Goal: Information Seeking & Learning: Compare options

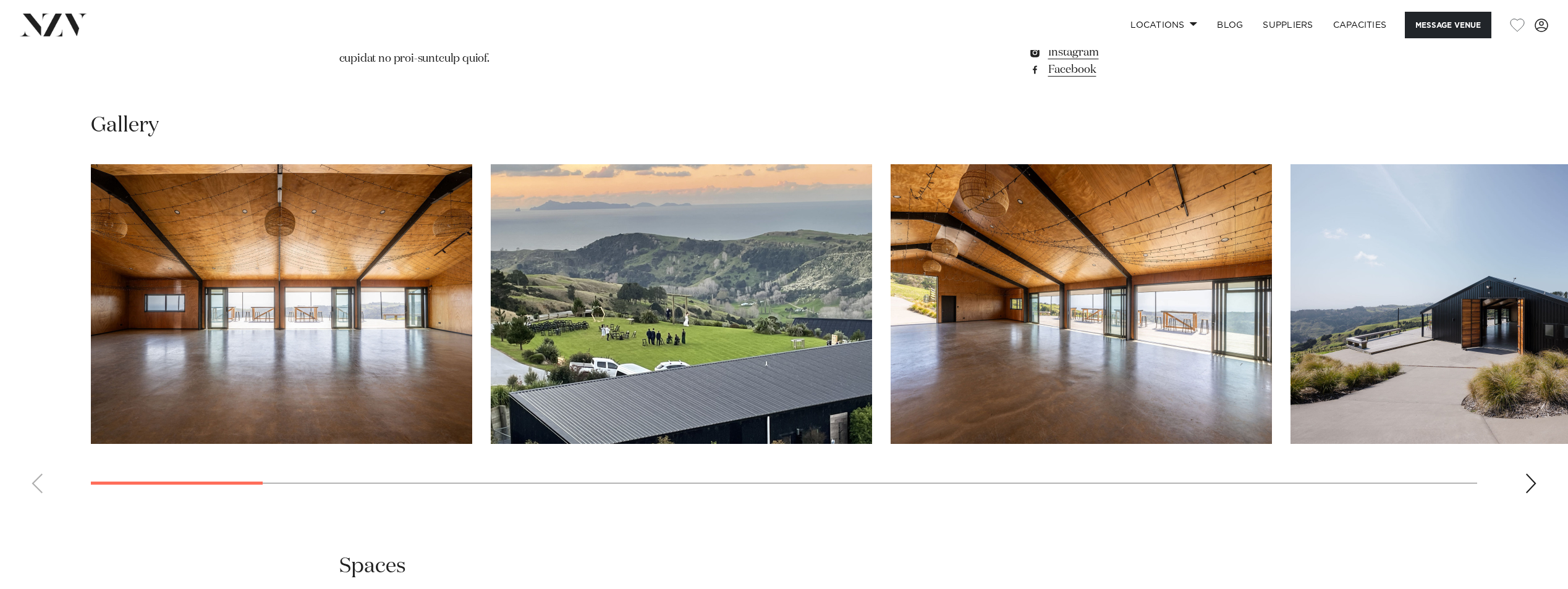
scroll to position [1362, 0]
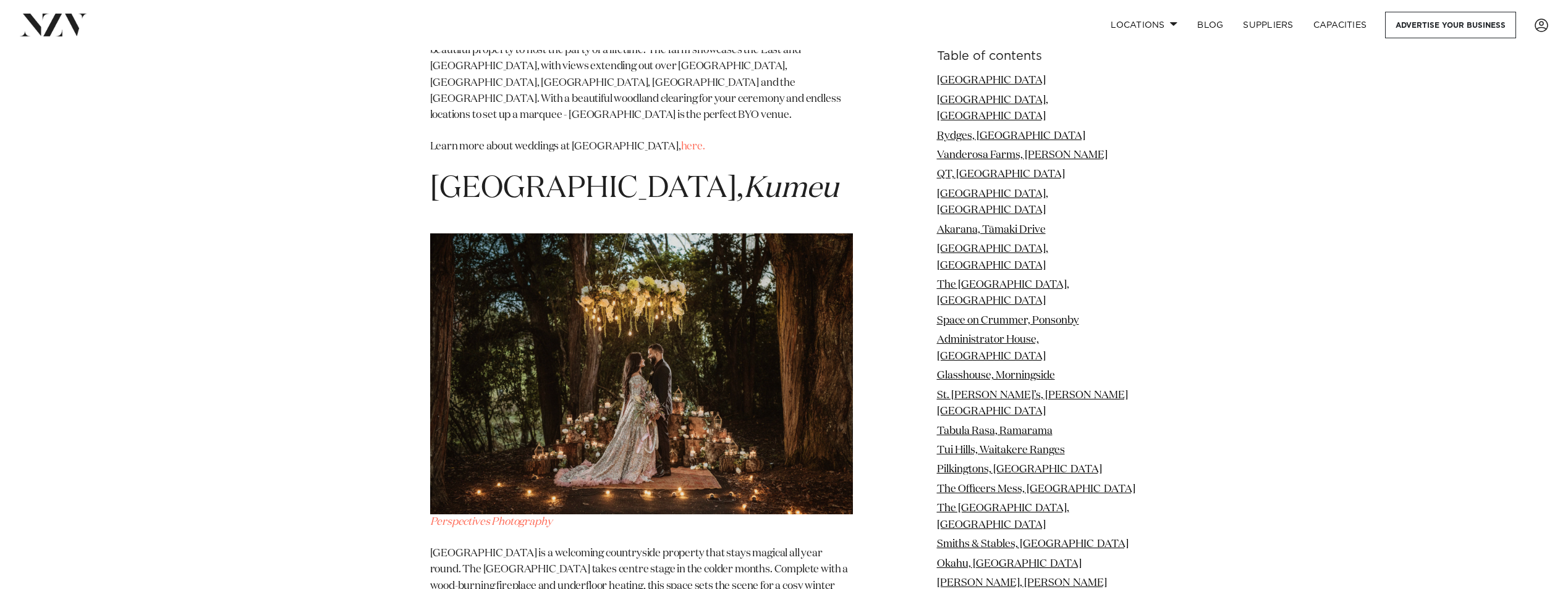
scroll to position [20568, 0]
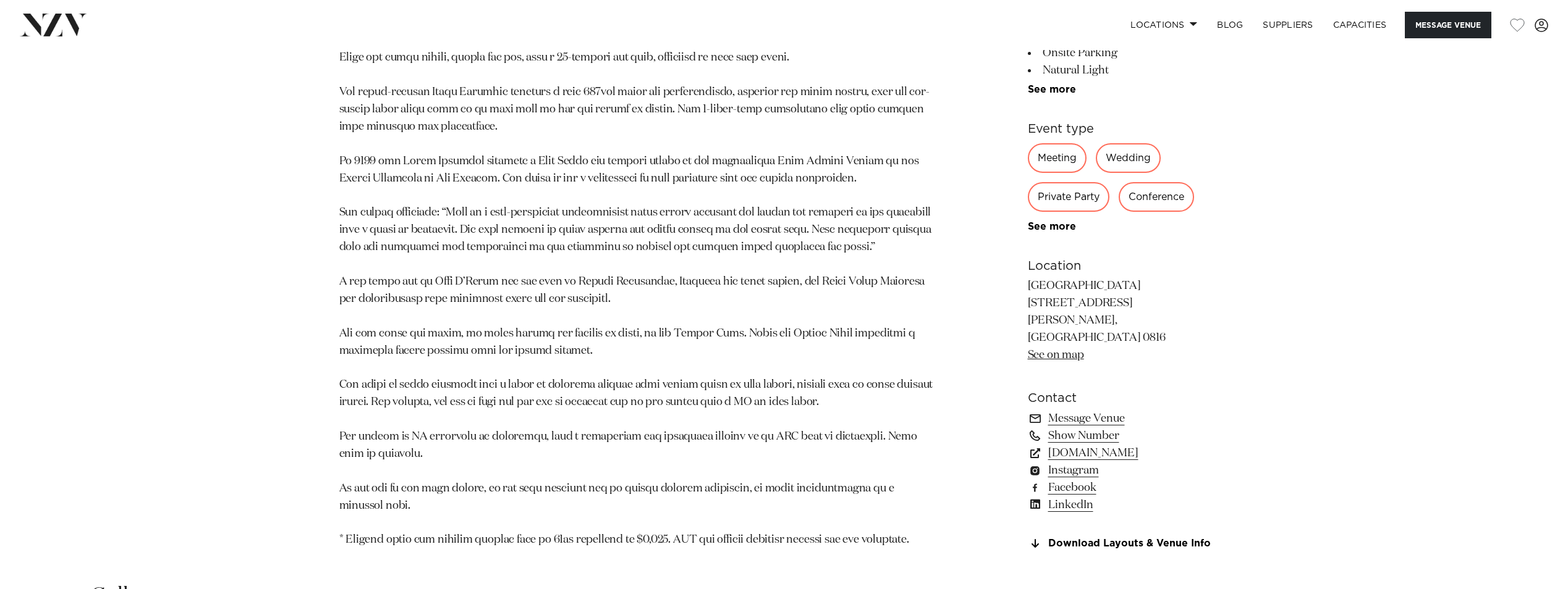
scroll to position [1544, 0]
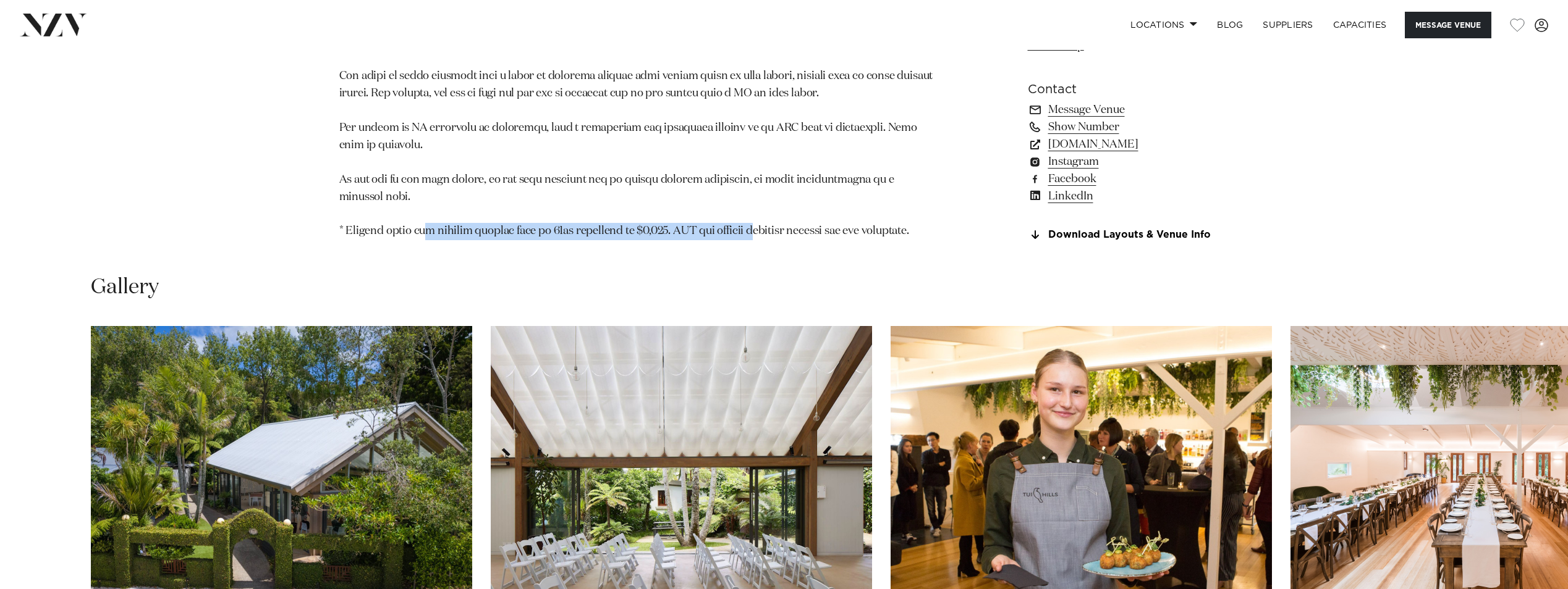
drag, startPoint x: 438, startPoint y: 173, endPoint x: 763, endPoint y: 176, distance: 325.0
drag, startPoint x: 763, startPoint y: 176, endPoint x: 828, endPoint y: 175, distance: 65.0
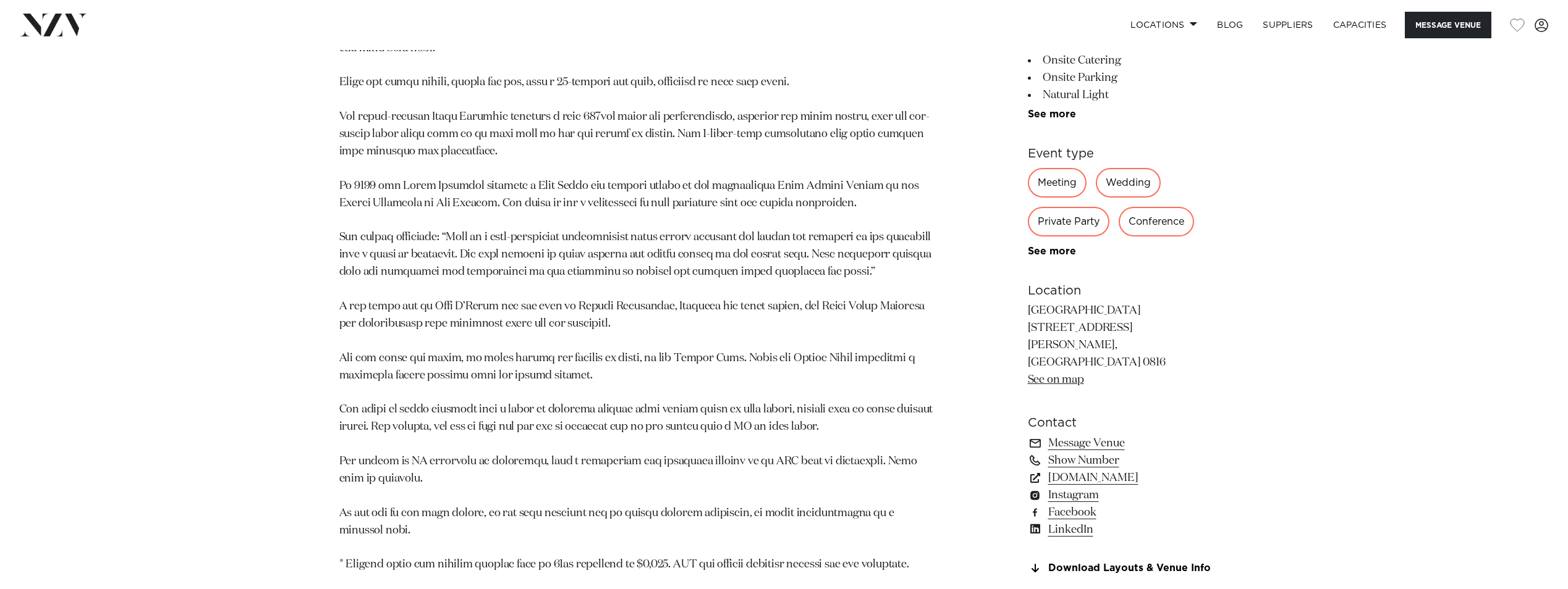
scroll to position [1297, 0]
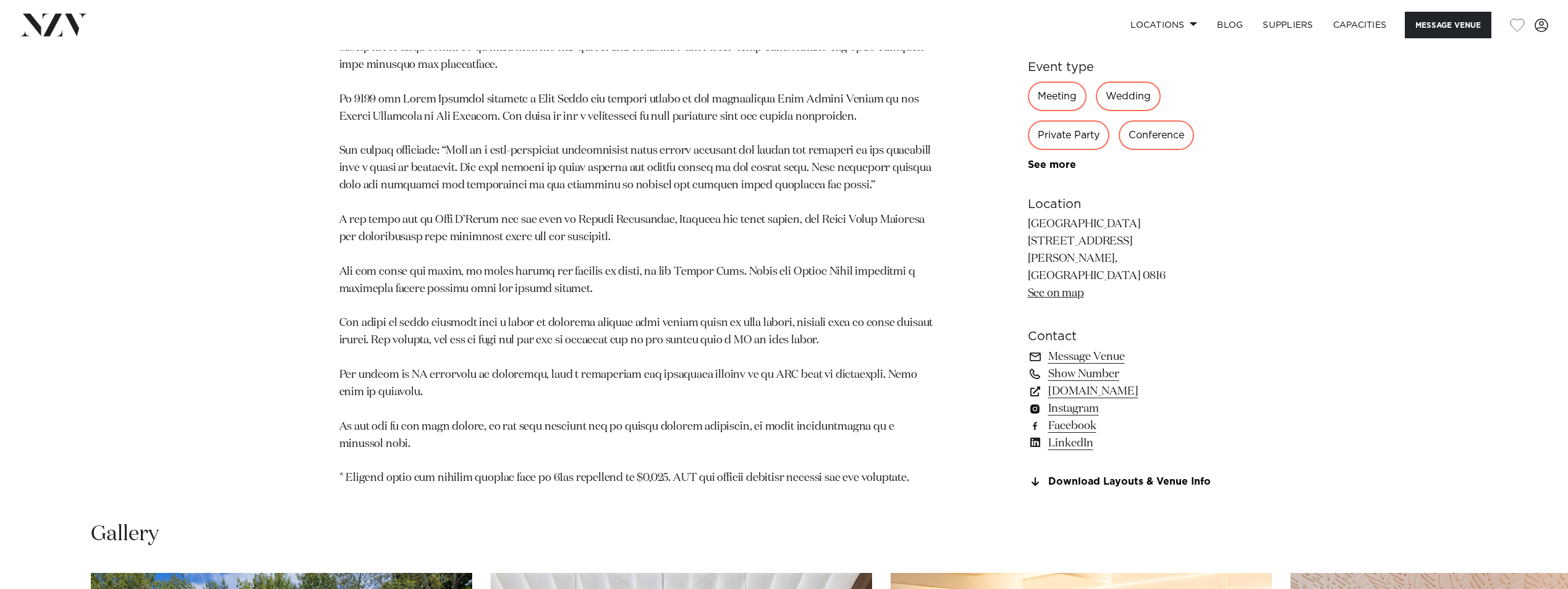
drag, startPoint x: 1077, startPoint y: 365, endPoint x: 1073, endPoint y: 350, distance: 15.5
drag, startPoint x: 1073, startPoint y: 350, endPoint x: 1081, endPoint y: 335, distance: 17.0
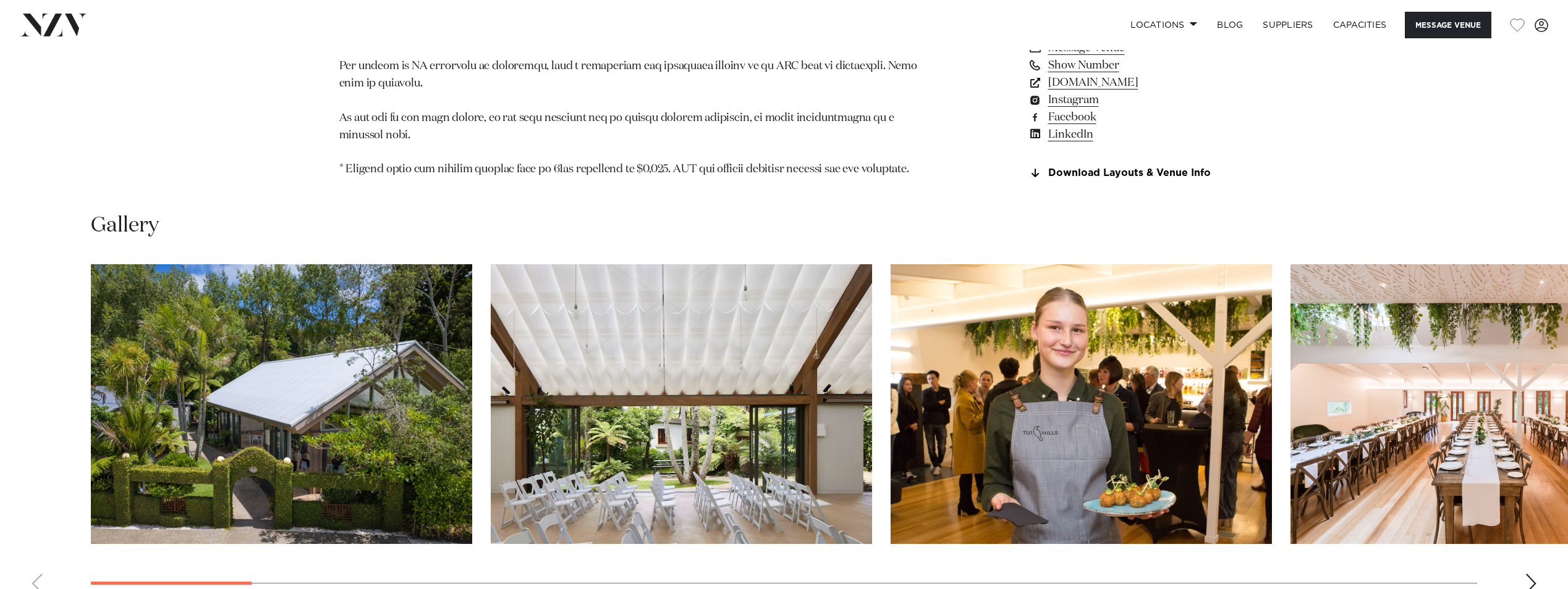
scroll to position [1730, 0]
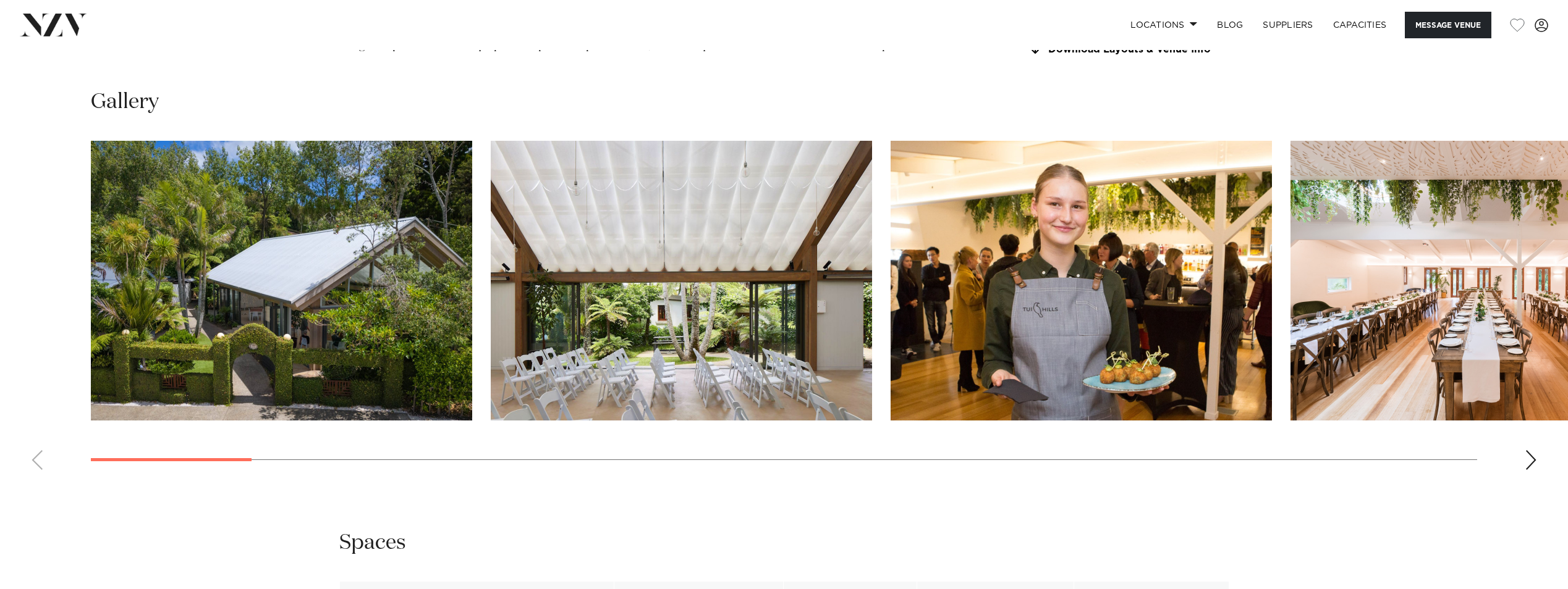
click at [1535, 450] on div "Next slide" at bounding box center [1530, 460] width 12 height 20
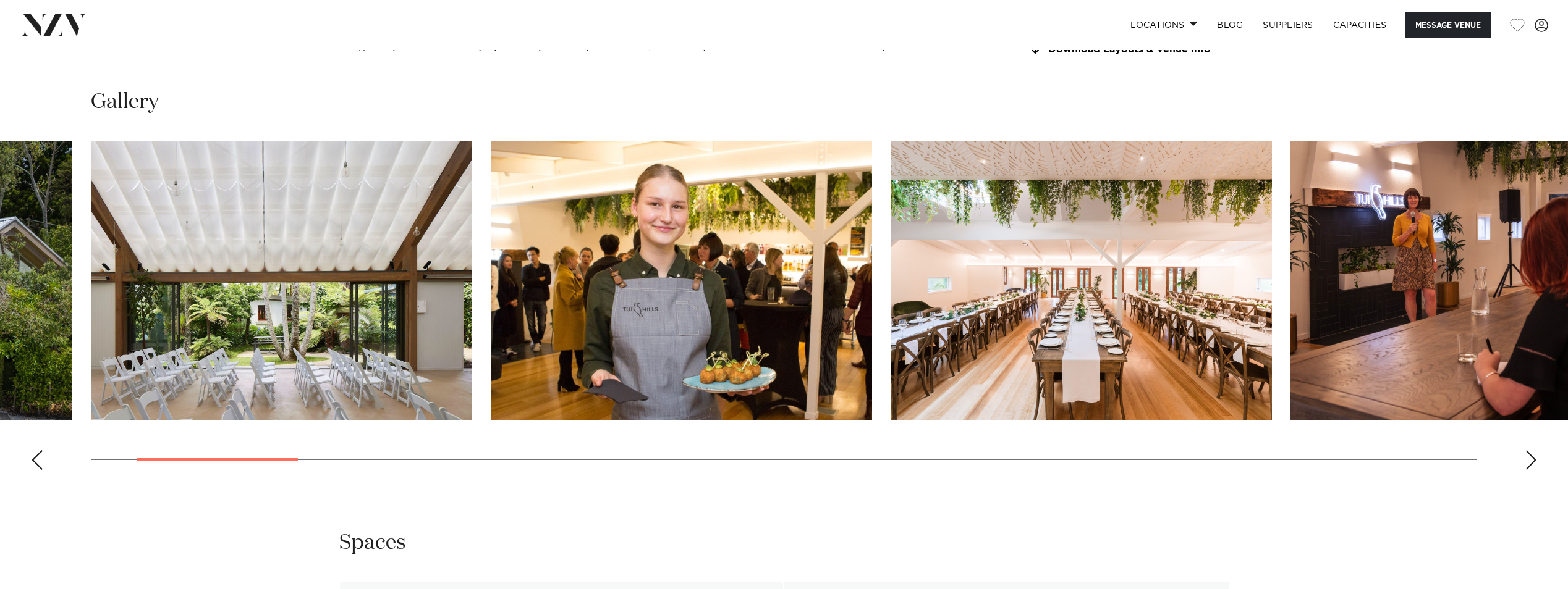
click at [1535, 450] on div "Next slide" at bounding box center [1530, 460] width 12 height 20
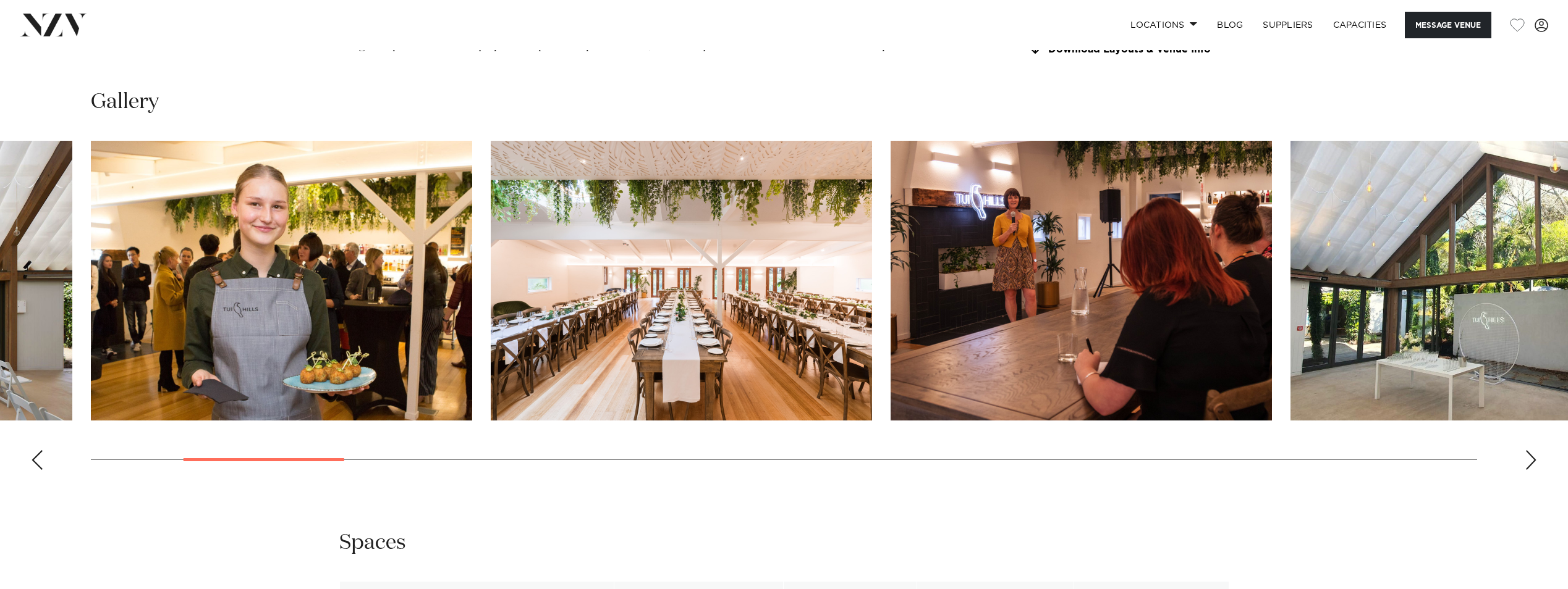
click at [1535, 450] on div "Next slide" at bounding box center [1530, 460] width 12 height 20
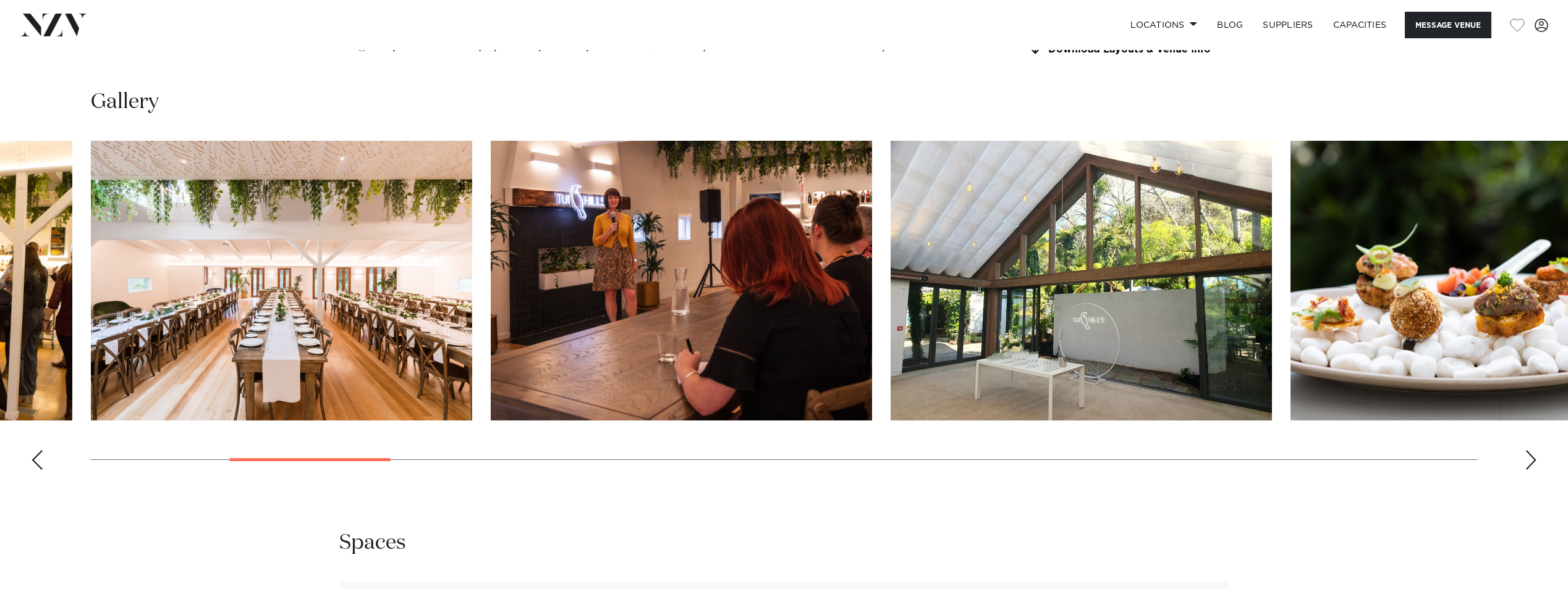
click at [1535, 450] on div "Next slide" at bounding box center [1530, 460] width 12 height 20
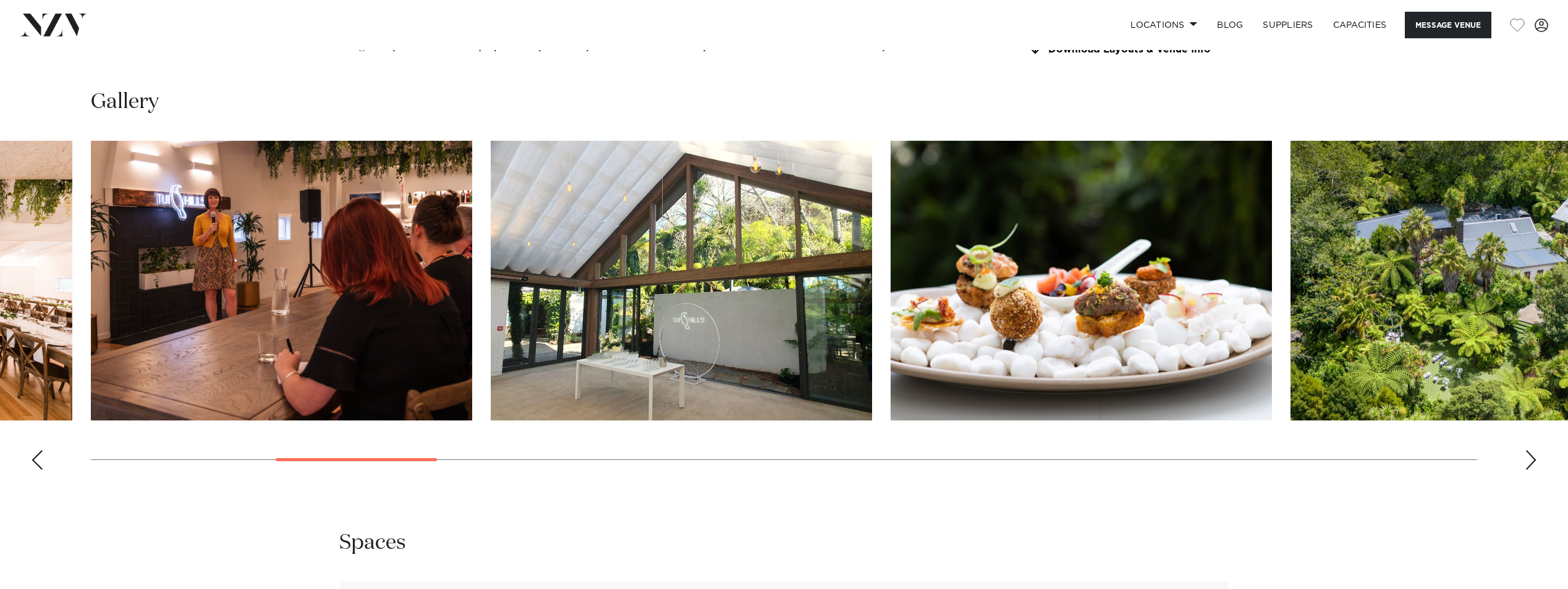
click at [1535, 450] on div "Next slide" at bounding box center [1530, 460] width 12 height 20
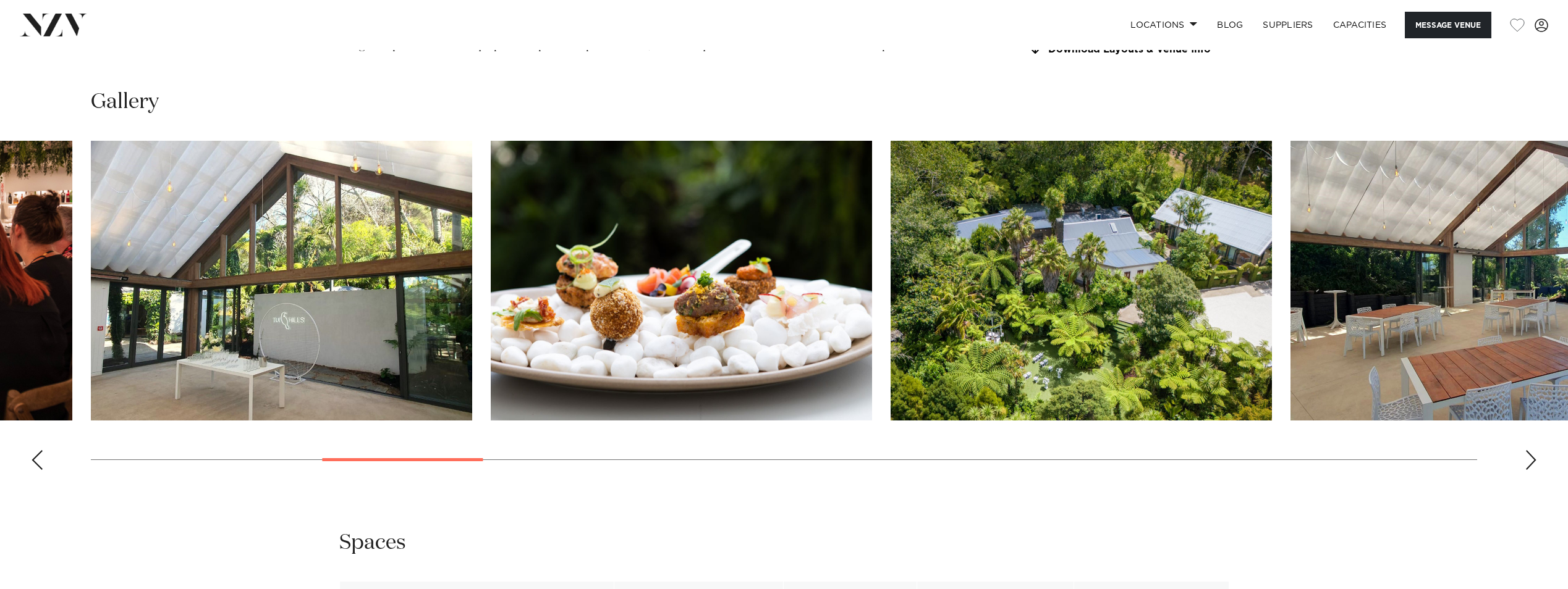
click at [1535, 450] on div "Next slide" at bounding box center [1530, 460] width 12 height 20
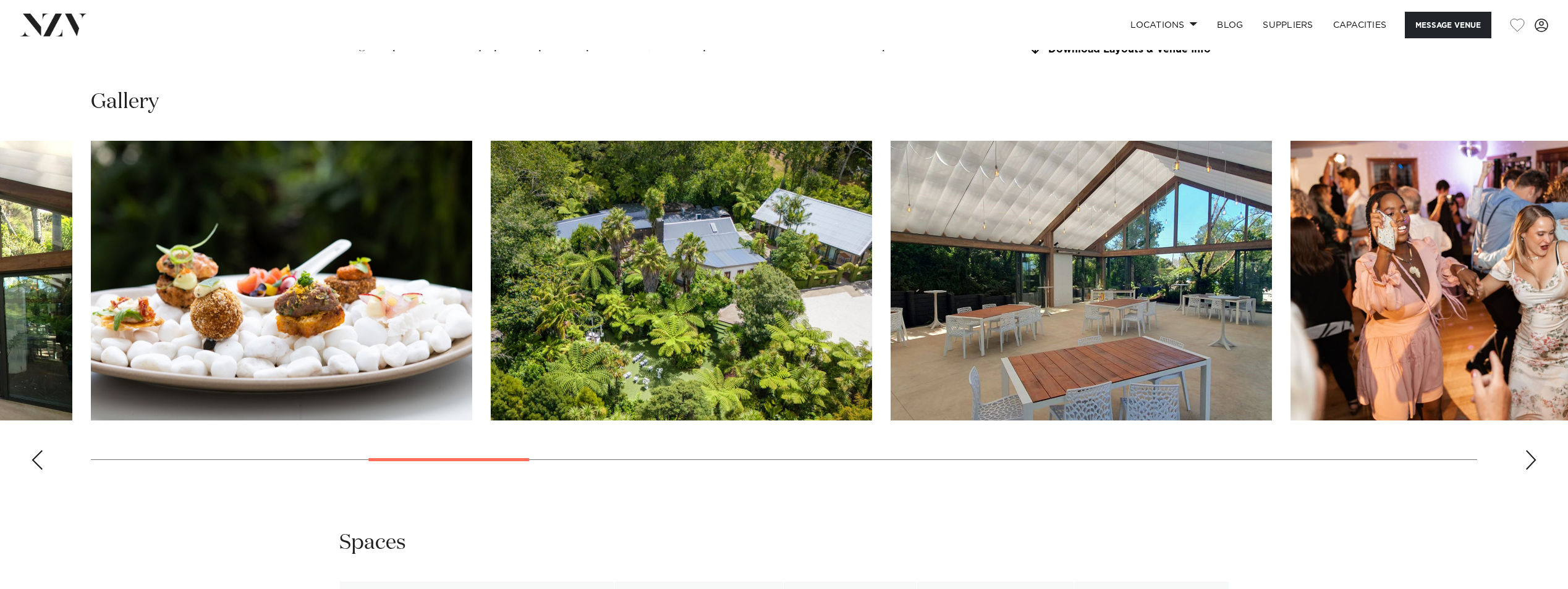
click at [1535, 450] on div "Next slide" at bounding box center [1530, 460] width 12 height 20
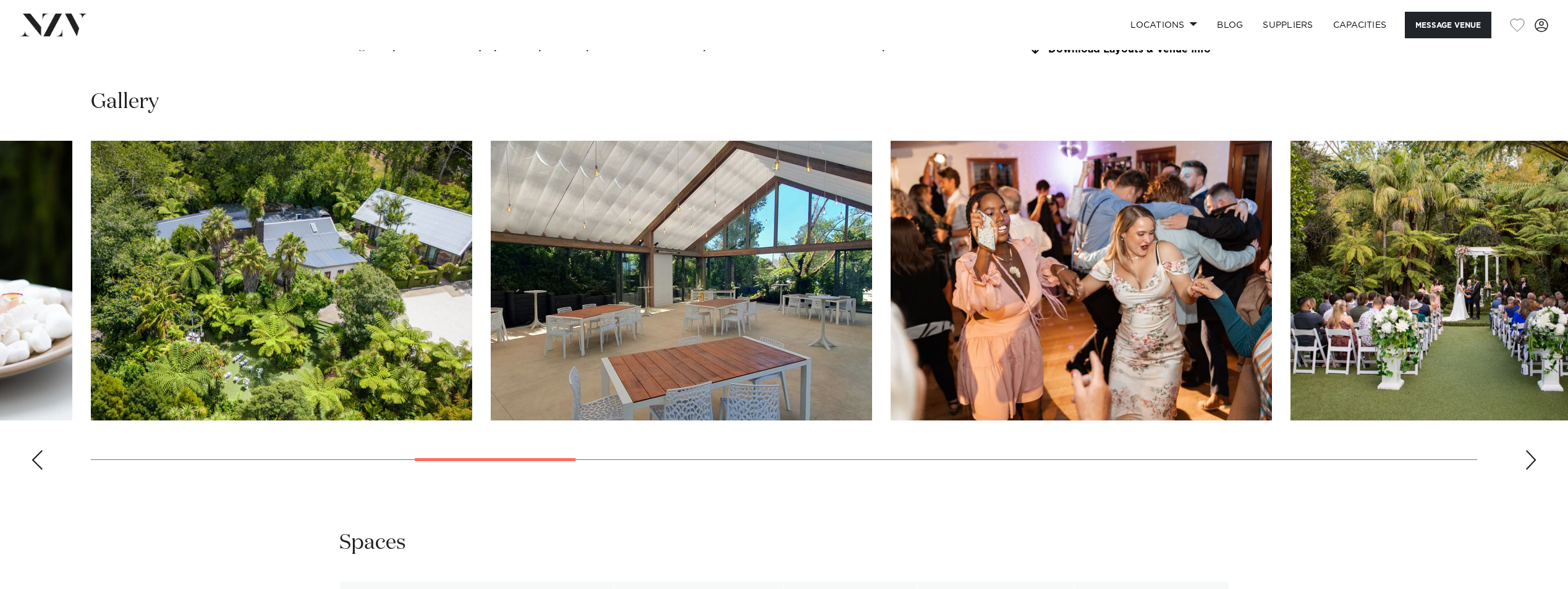
click at [1535, 450] on div "Next slide" at bounding box center [1530, 460] width 12 height 20
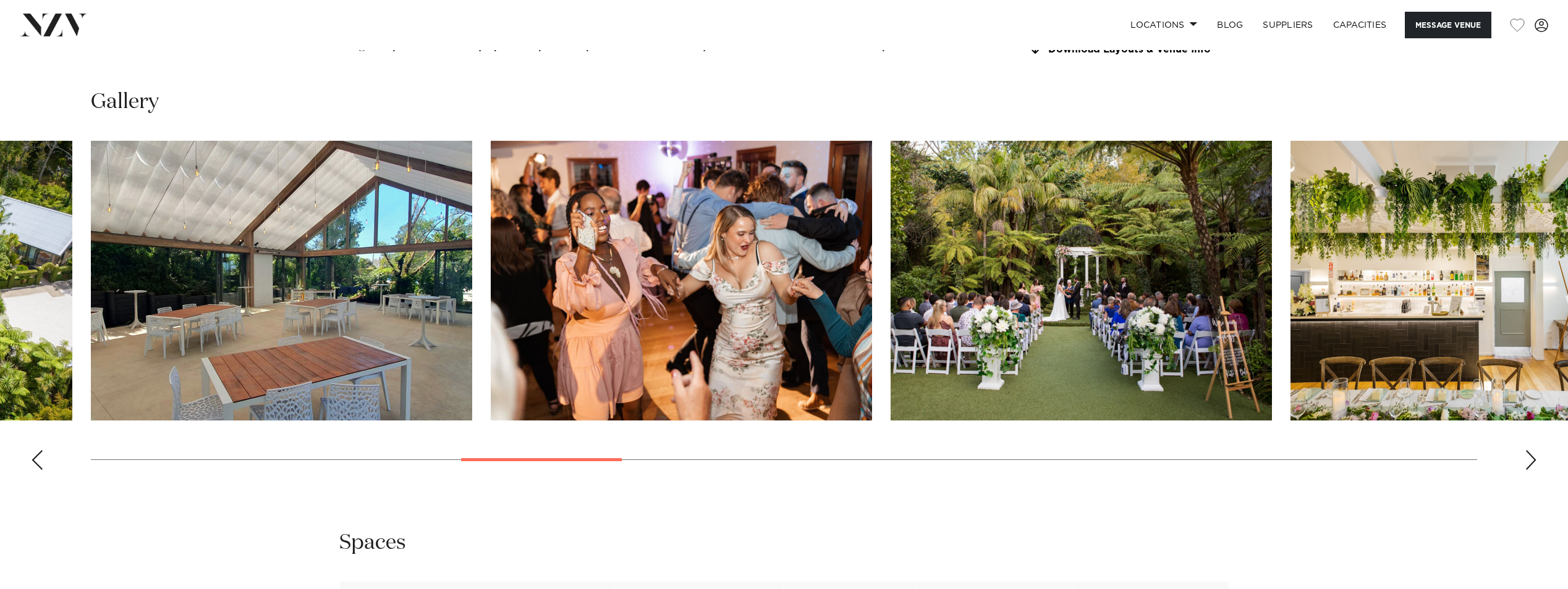
click at [1535, 450] on div "Next slide" at bounding box center [1530, 460] width 12 height 20
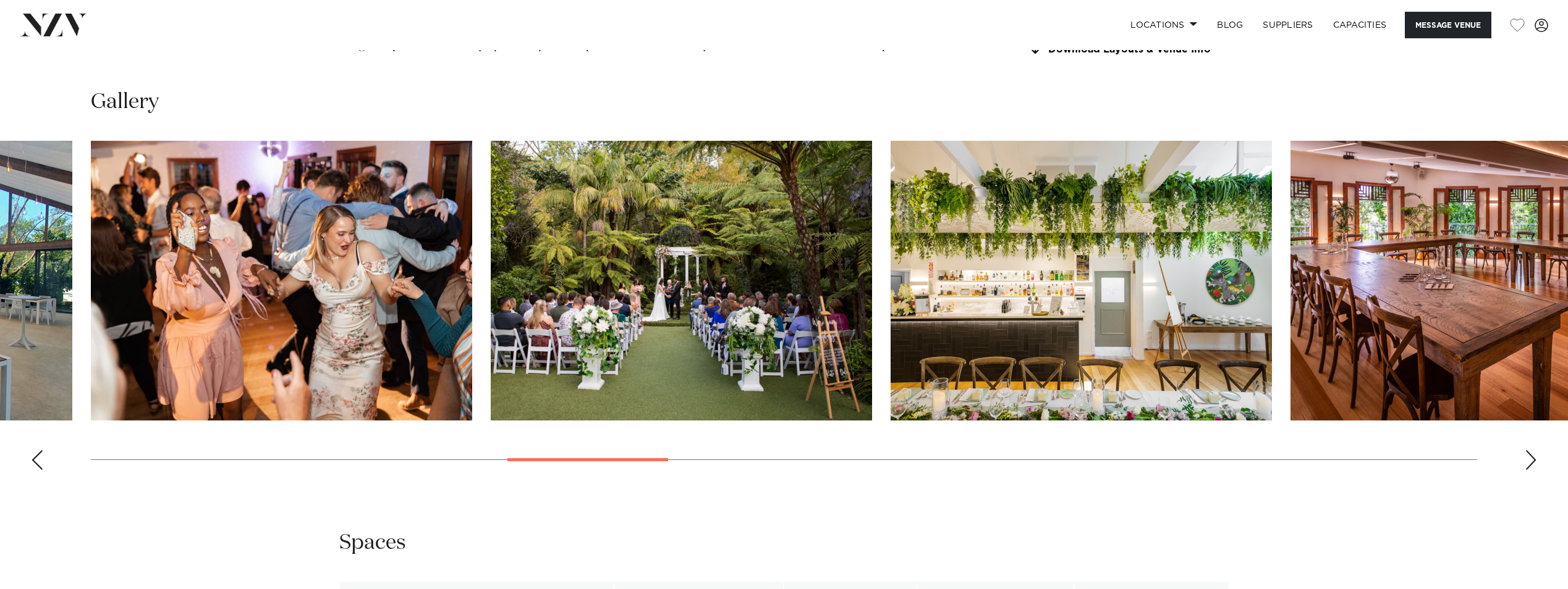
click at [1535, 450] on div "Next slide" at bounding box center [1530, 460] width 12 height 20
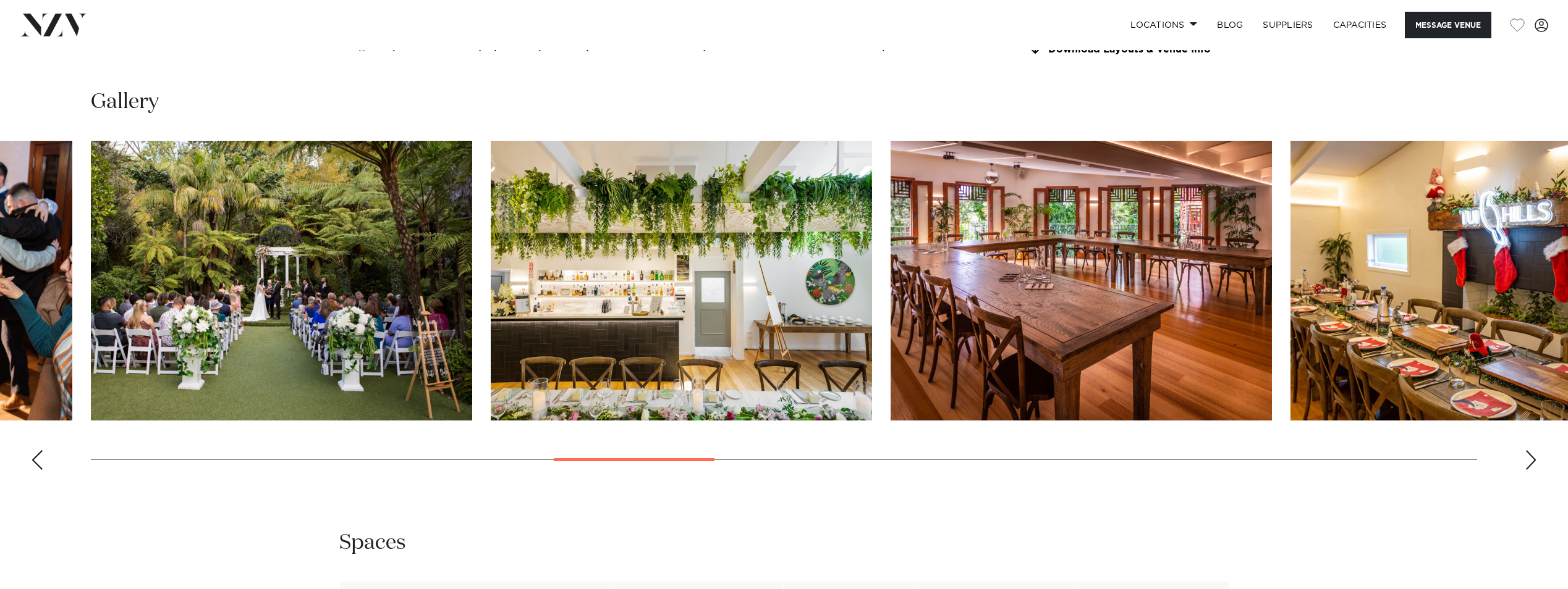
click at [1535, 450] on div "Next slide" at bounding box center [1530, 460] width 12 height 20
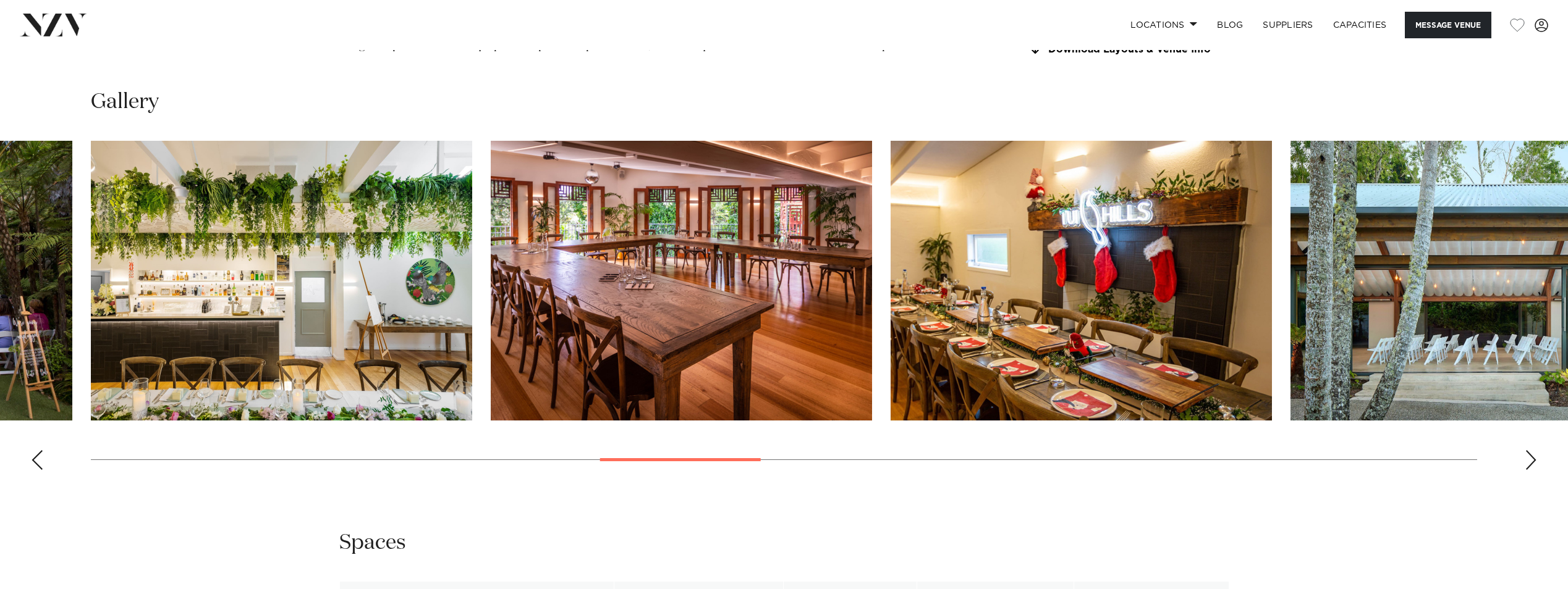
click at [1535, 450] on div "Next slide" at bounding box center [1530, 460] width 12 height 20
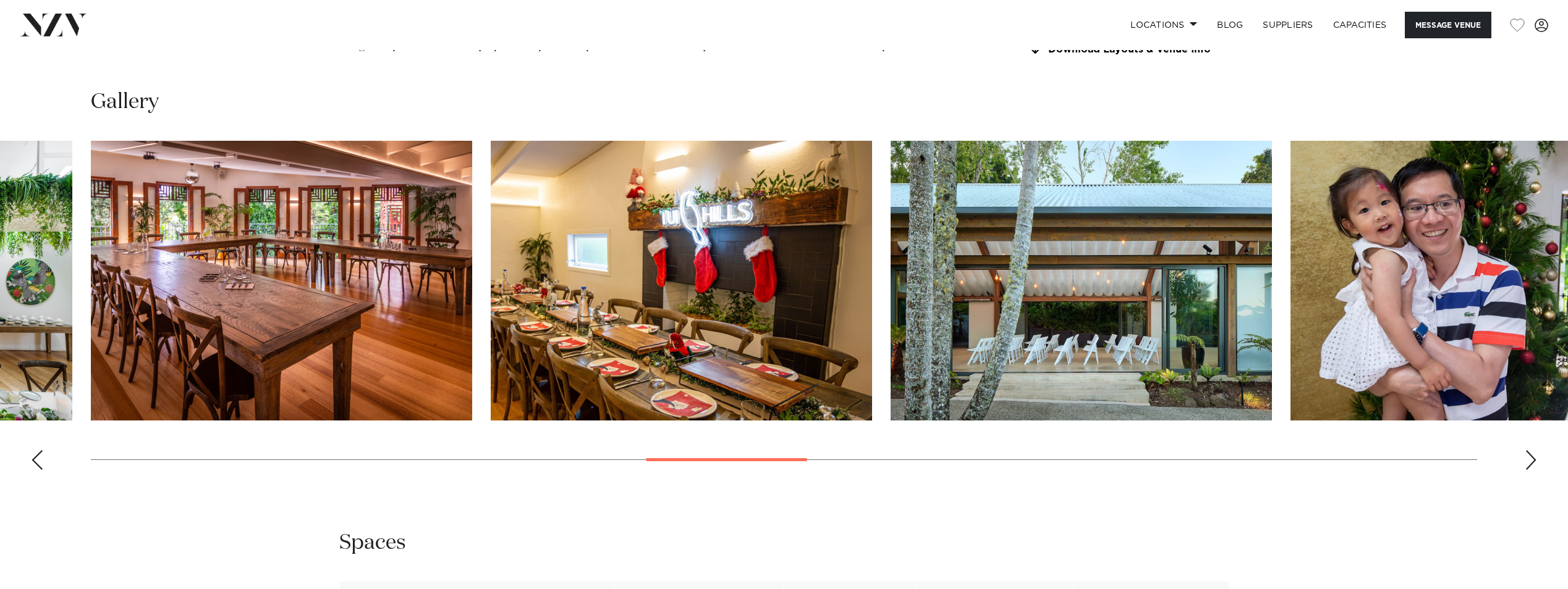
click at [32, 450] on div "Previous slide" at bounding box center [36, 460] width 12 height 20
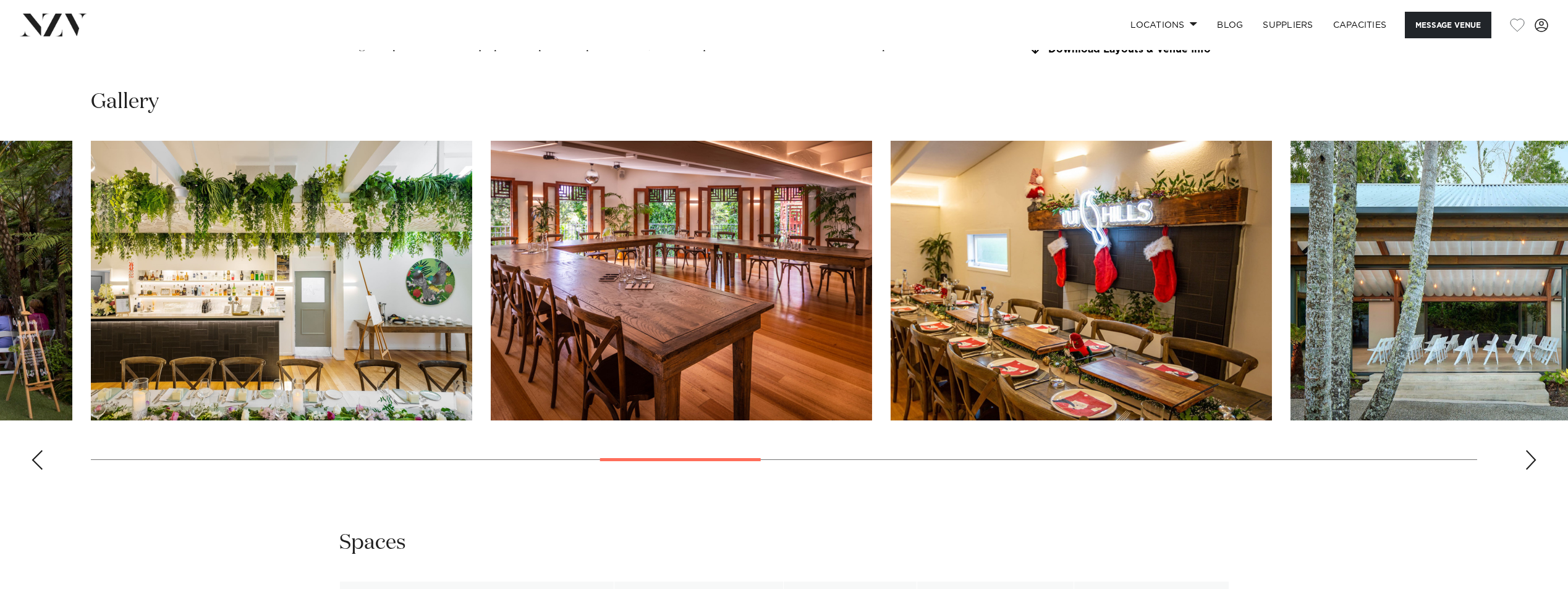
click at [32, 450] on div "Previous slide" at bounding box center [36, 460] width 12 height 20
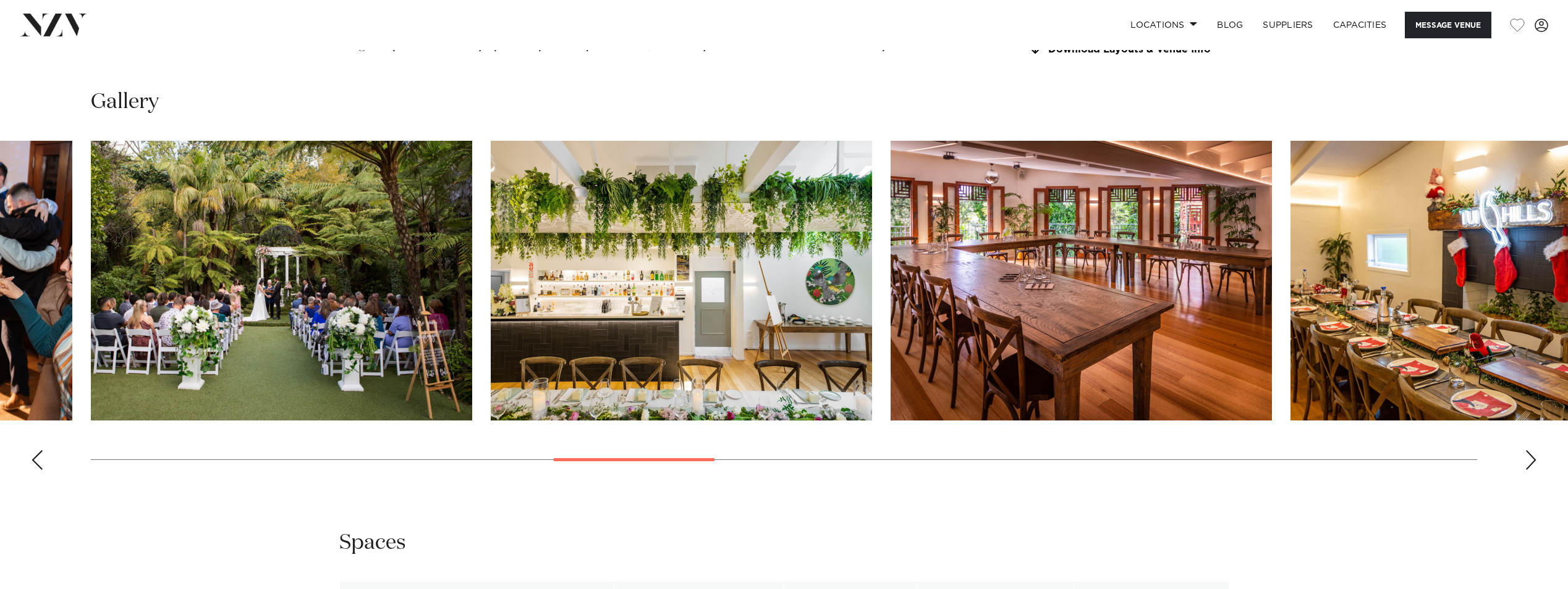
click at [1528, 450] on div "Next slide" at bounding box center [1530, 460] width 12 height 20
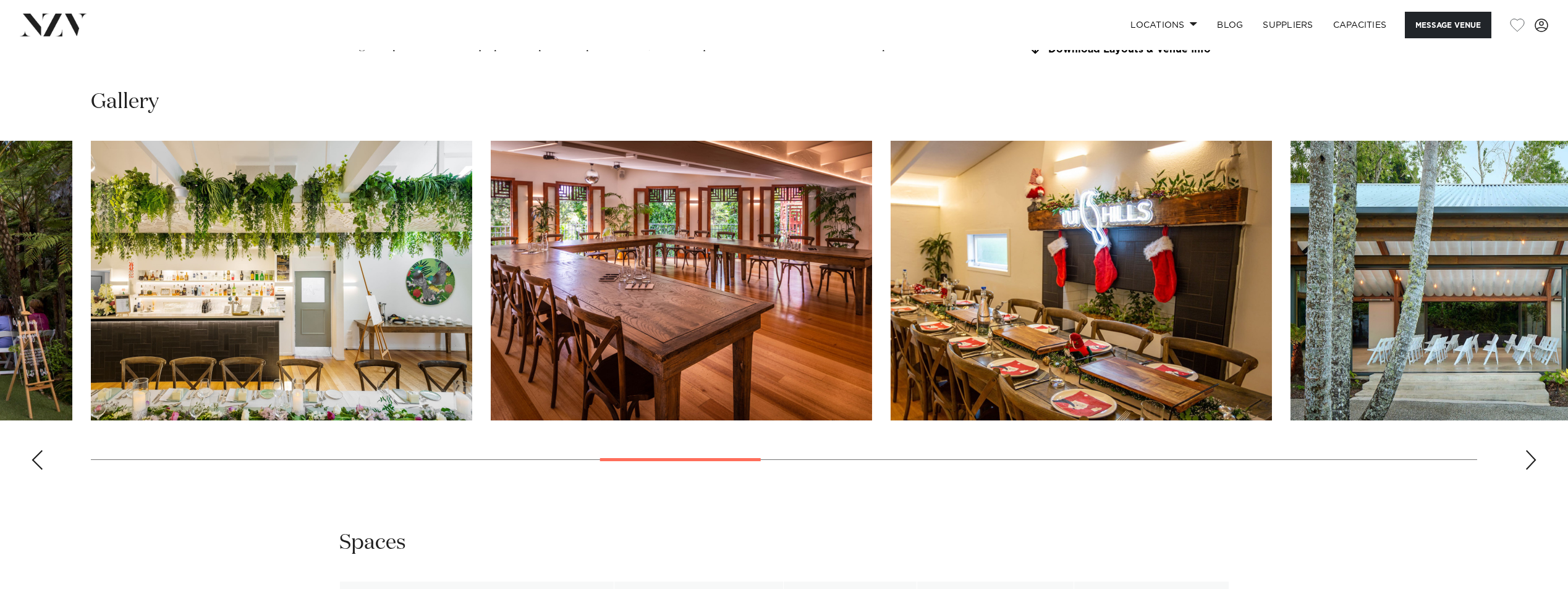
click at [1528, 450] on div "Next slide" at bounding box center [1530, 460] width 12 height 20
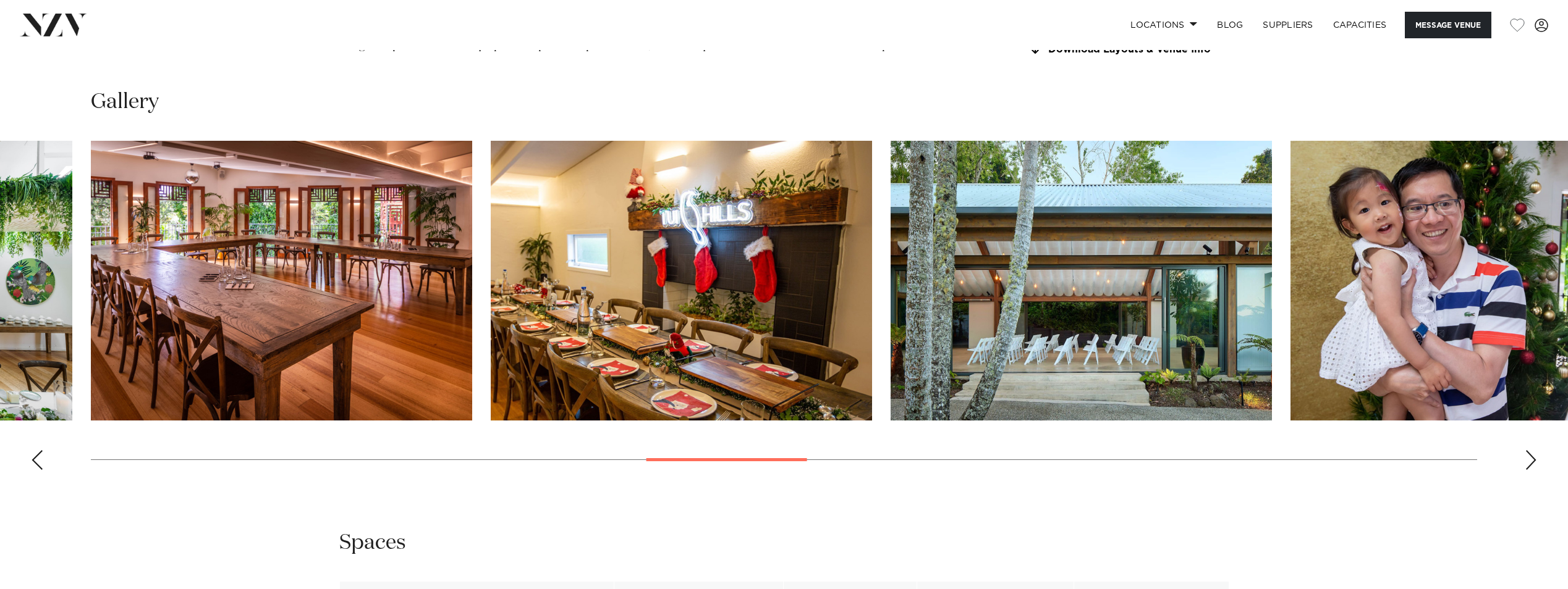
click at [1527, 450] on div "Next slide" at bounding box center [1530, 460] width 12 height 20
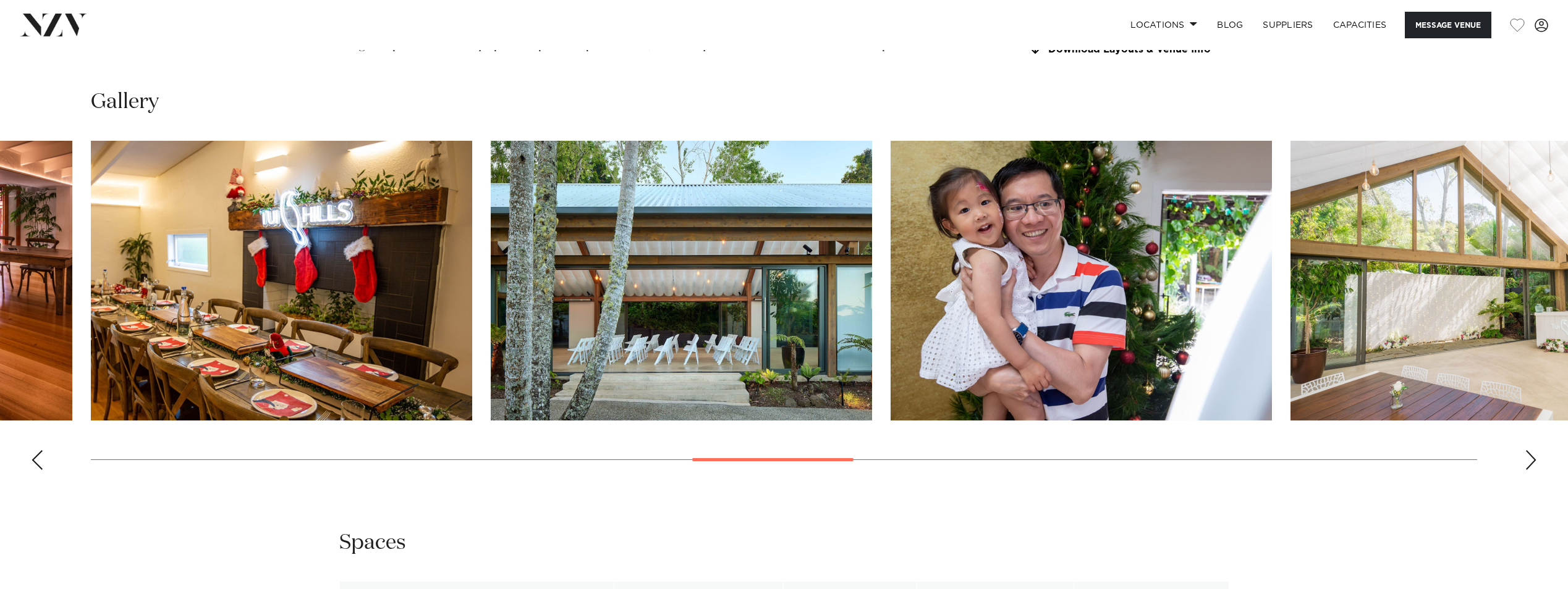
click at [1527, 450] on div "Next slide" at bounding box center [1530, 460] width 12 height 20
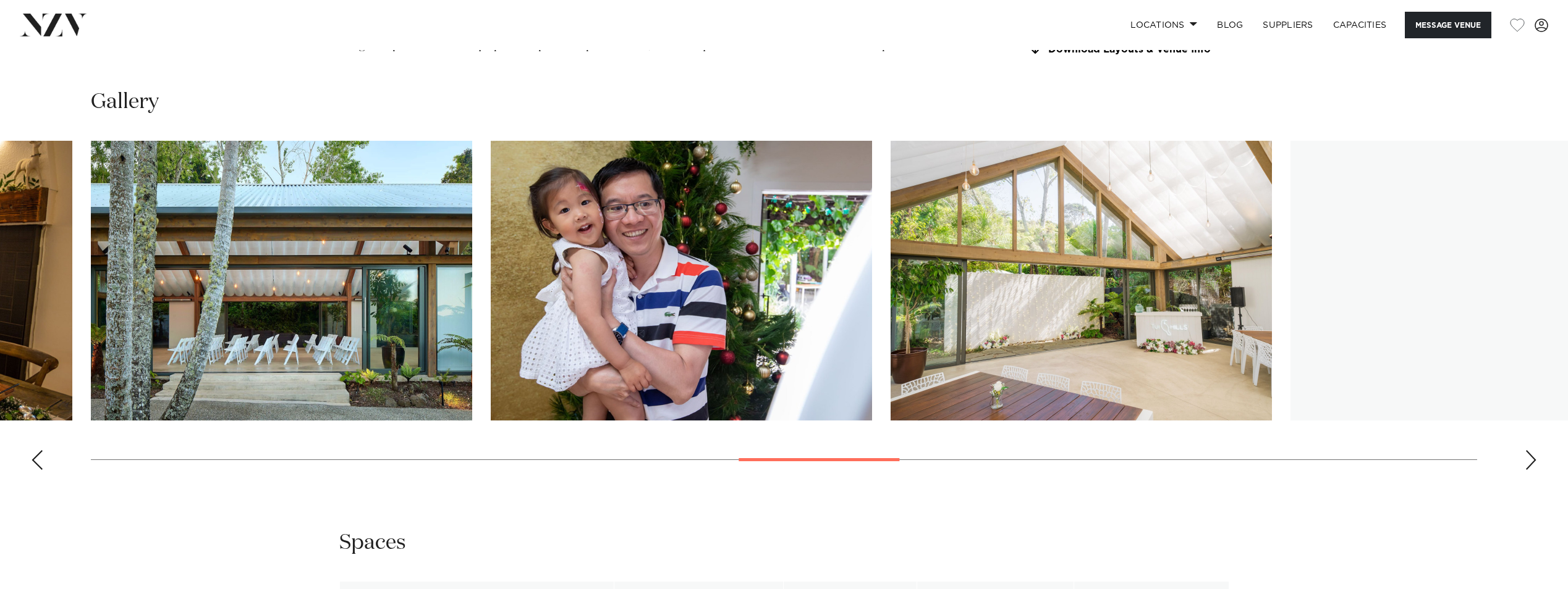
click at [1527, 450] on div "Next slide" at bounding box center [1530, 460] width 12 height 20
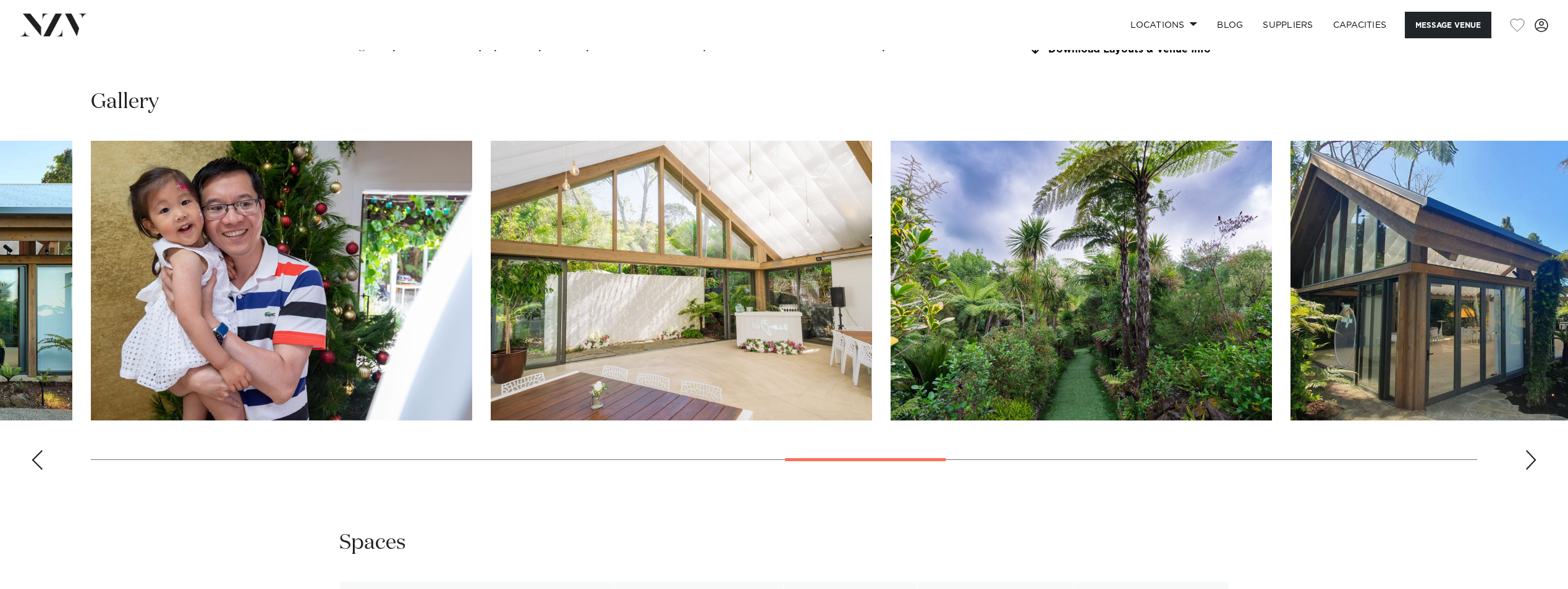
click at [1527, 450] on div "Next slide" at bounding box center [1530, 460] width 12 height 20
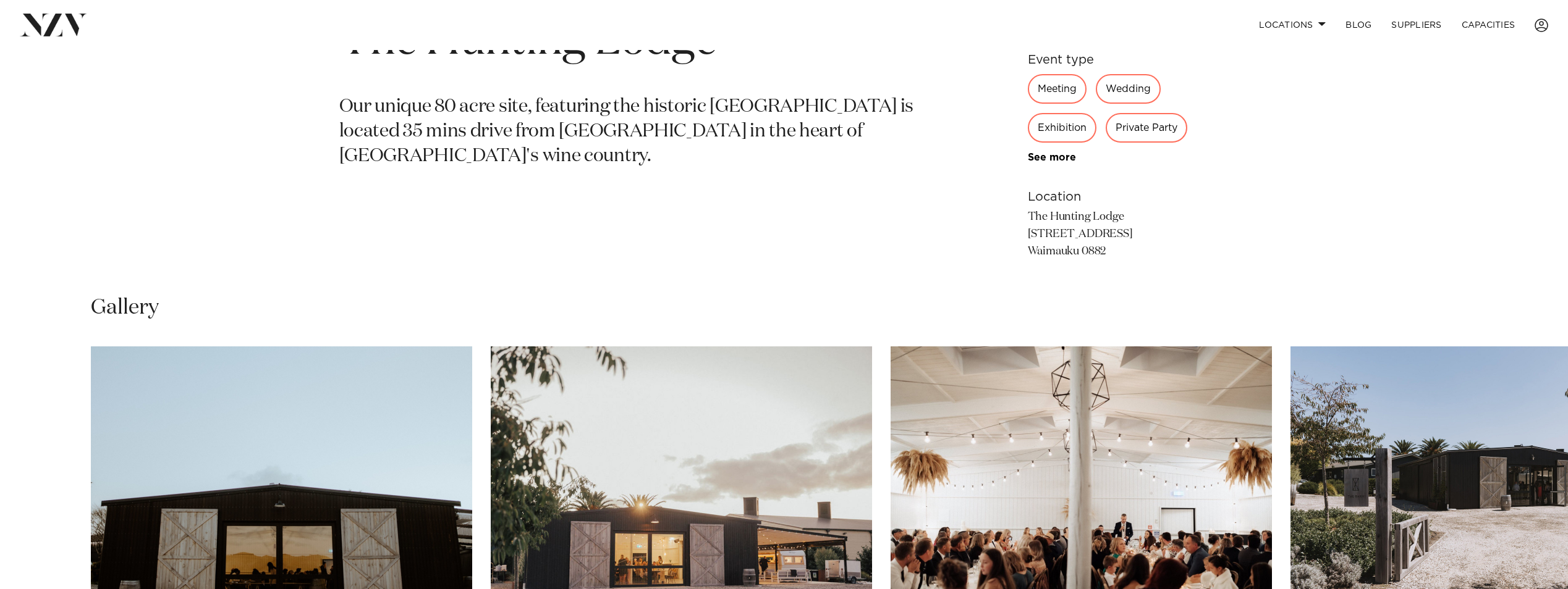
scroll to position [582, 0]
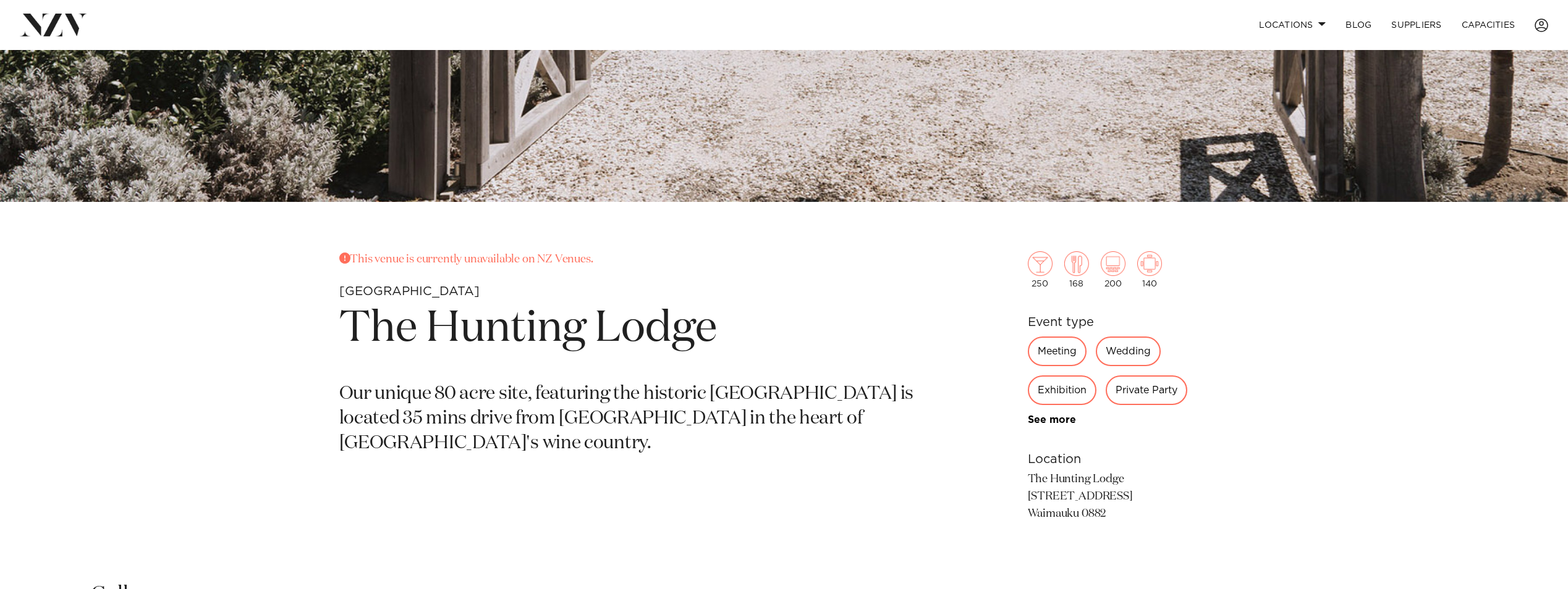
drag, startPoint x: 1028, startPoint y: 480, endPoint x: 1142, endPoint y: 475, distance: 114.1
click at [1142, 475] on p "The Hunting Lodge 307-311 Waikoukou Valley Rd Waimauku 0882" at bounding box center [1129, 497] width 202 height 52
drag, startPoint x: 1142, startPoint y: 474, endPoint x: 1062, endPoint y: 422, distance: 95.4
click at [1062, 422] on link "See more" at bounding box center [1076, 420] width 96 height 10
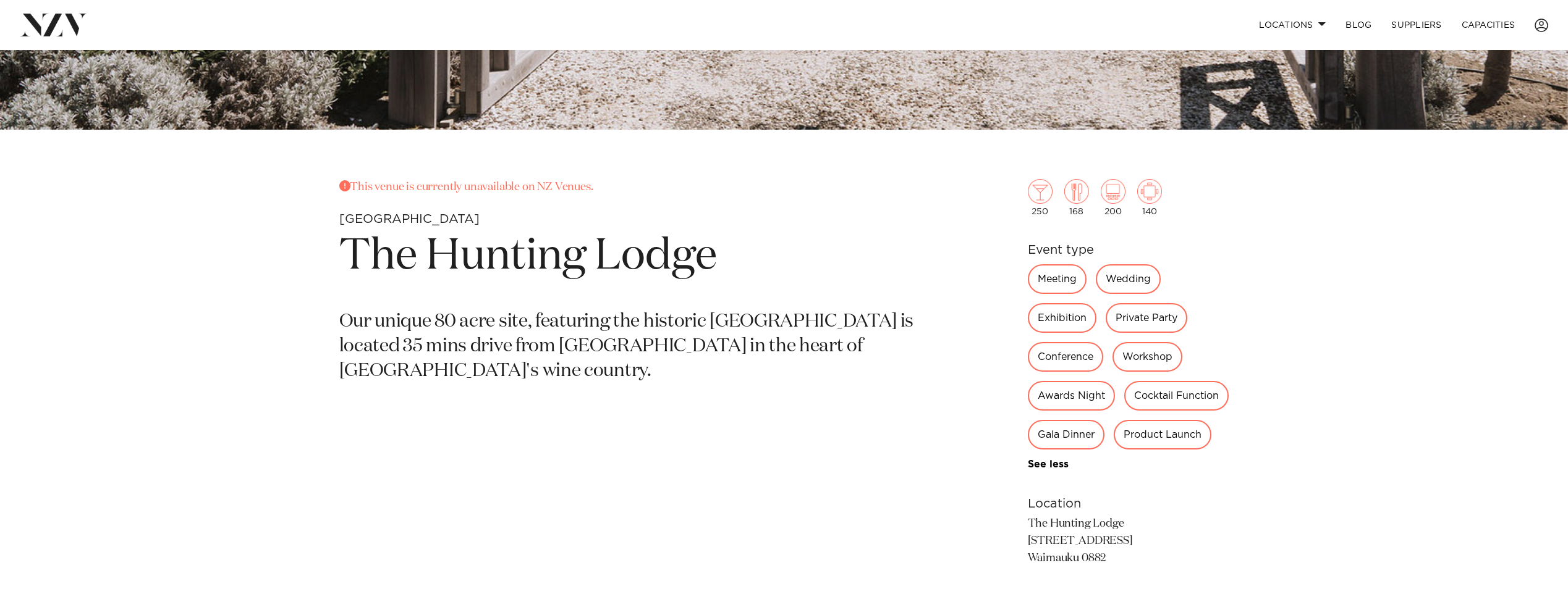
scroll to position [768, 0]
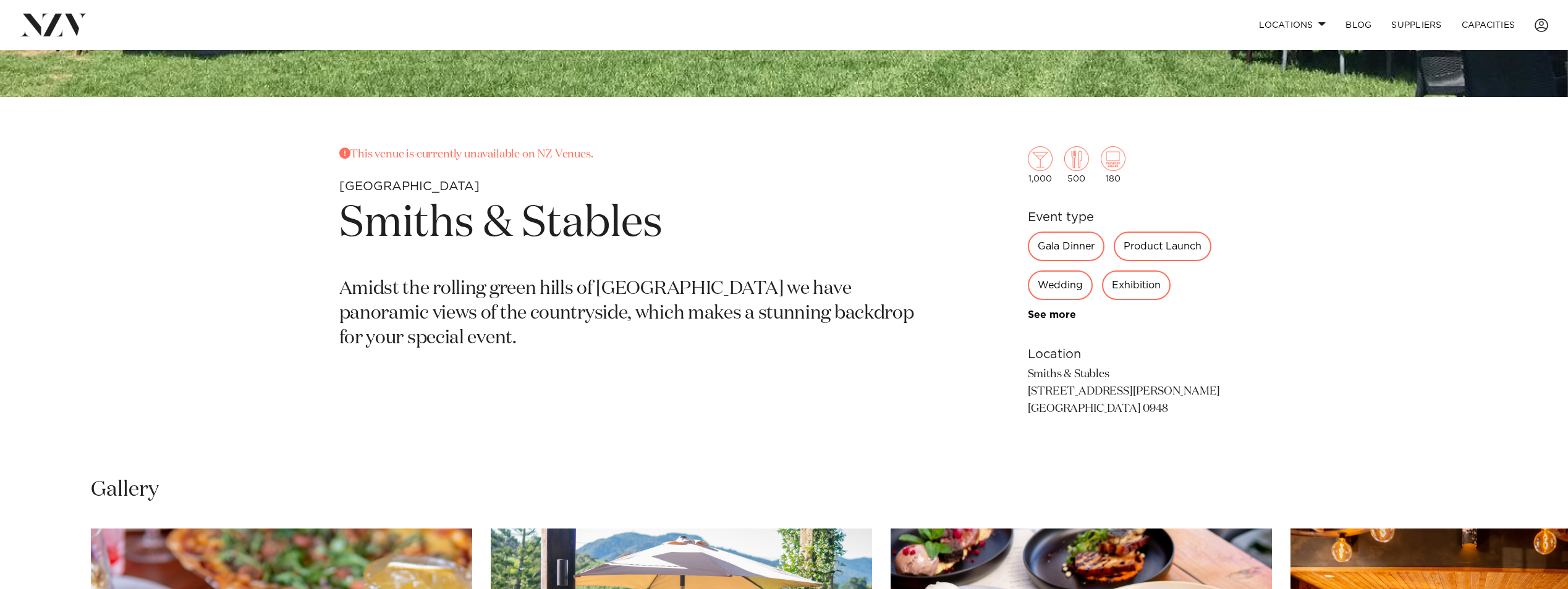
scroll to position [741, 0]
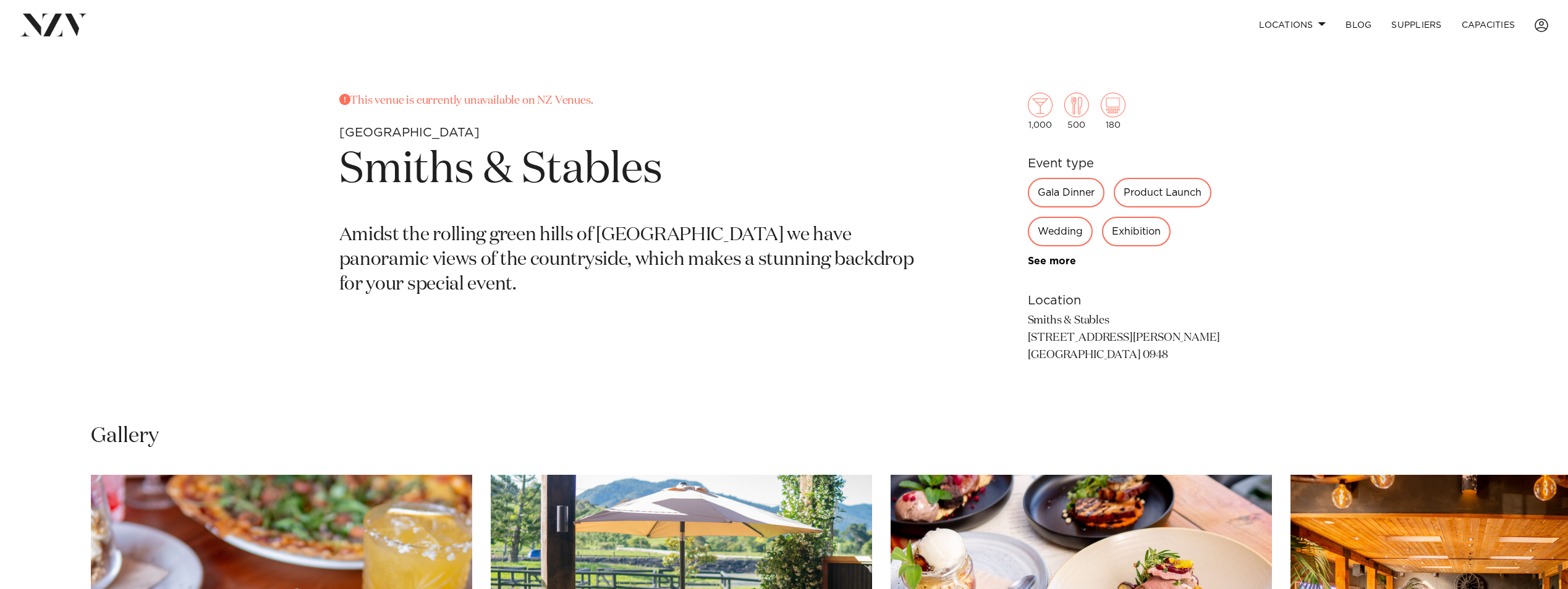
click at [1053, 258] on link "See more" at bounding box center [1076, 261] width 96 height 10
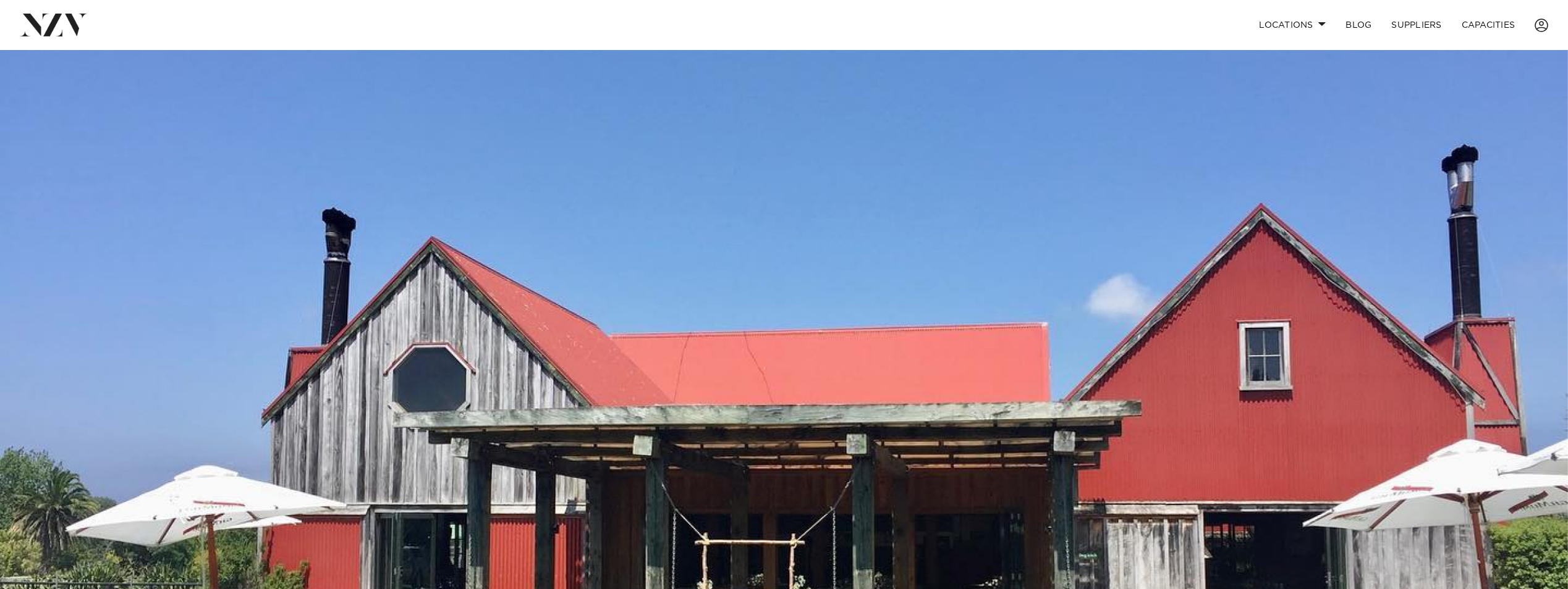
scroll to position [0, 0]
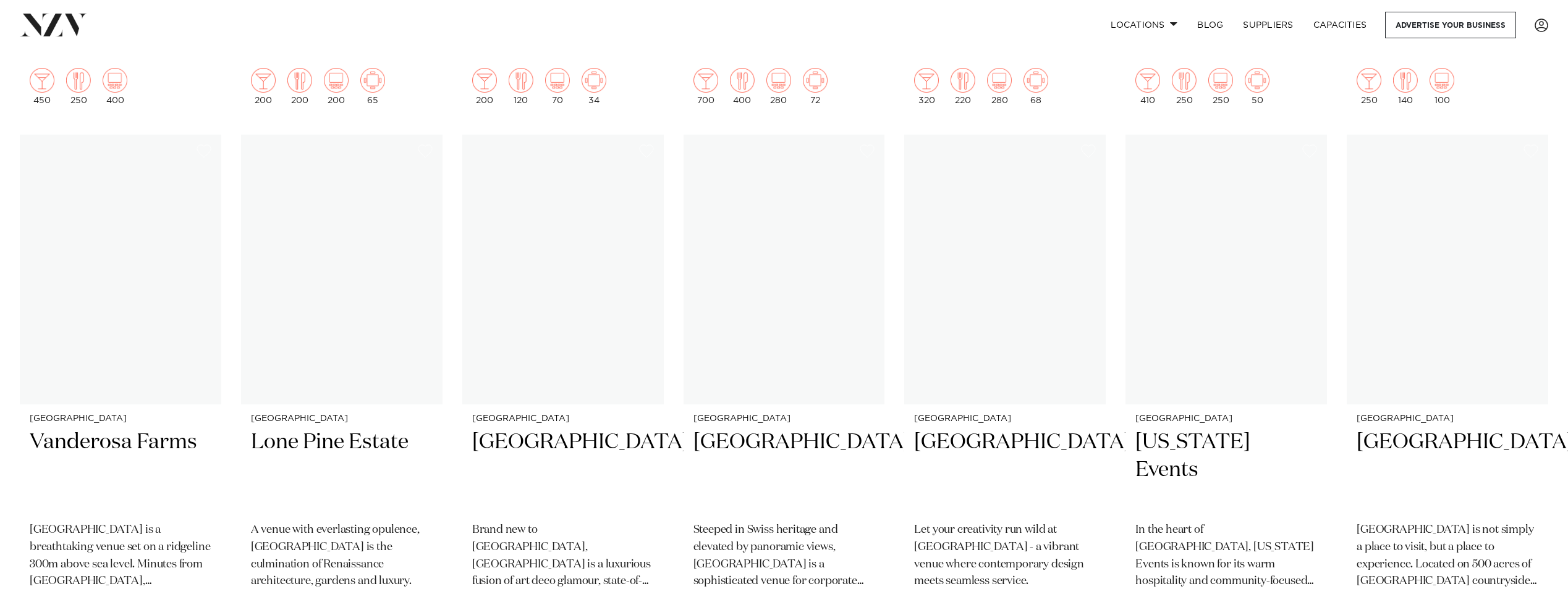
scroll to position [1914, 0]
